Goal: Task Accomplishment & Management: Manage account settings

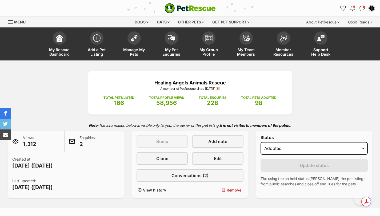
select select "rehomed"
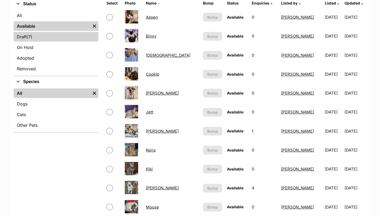
scroll to position [133, 0]
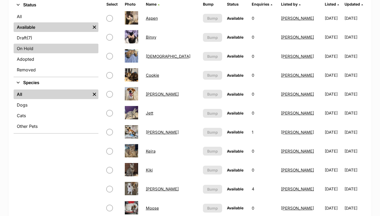
click at [32, 48] on link "On Hold" at bounding box center [56, 49] width 85 height 10
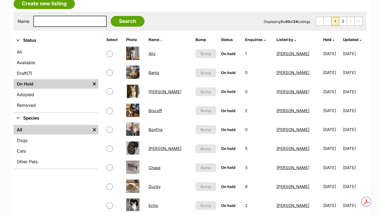
click at [160, 149] on link "[PERSON_NAME]" at bounding box center [164, 148] width 33 height 5
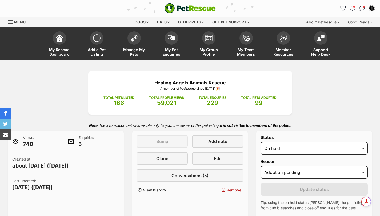
select select "adoption_pending"
select select "rehomed"
click at [260, 142] on select "Draft - not available as listing has enquires Available On hold Adopted" at bounding box center [313, 148] width 107 height 13
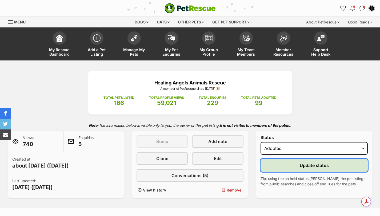
click at [283, 165] on button "Update status" at bounding box center [313, 165] width 107 height 13
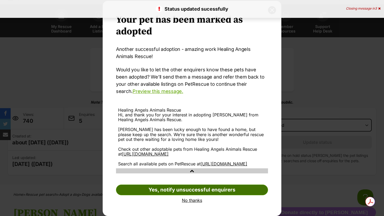
click at [207, 188] on link "Yes, notify unsuccessful enquirers" at bounding box center [192, 190] width 152 height 11
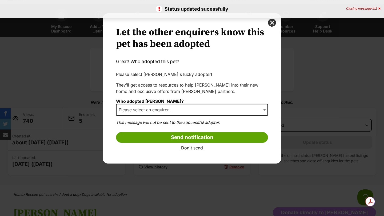
click at [138, 107] on span "Please select an enquirer..." at bounding box center [146, 109] width 61 height 7
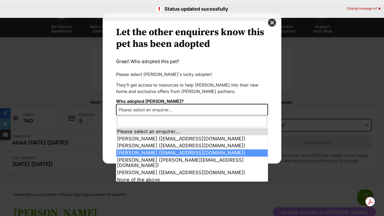
select select "2009217"
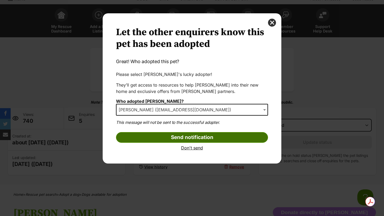
click at [150, 136] on input "Send notification" at bounding box center [192, 137] width 152 height 11
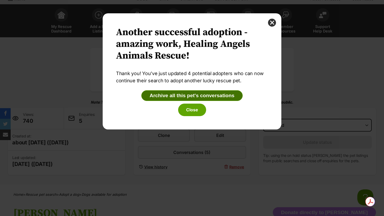
click at [164, 95] on button "Archive all this pet's conversations" at bounding box center [191, 95] width 101 height 11
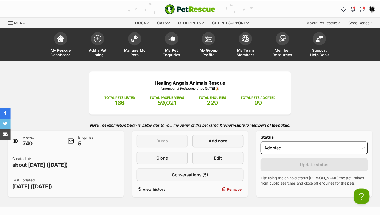
scroll to position [23, 0]
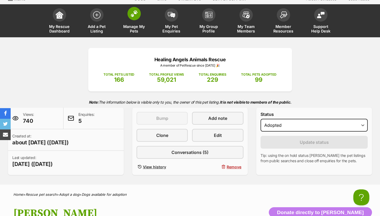
click at [135, 18] on span at bounding box center [133, 13] width 13 height 13
